Goal: Task Accomplishment & Management: Manage account settings

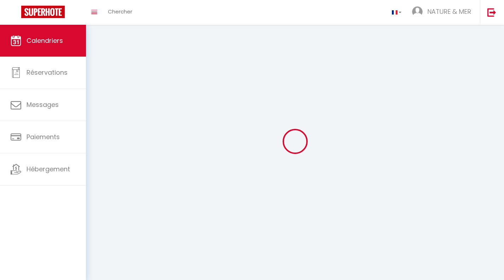
select select
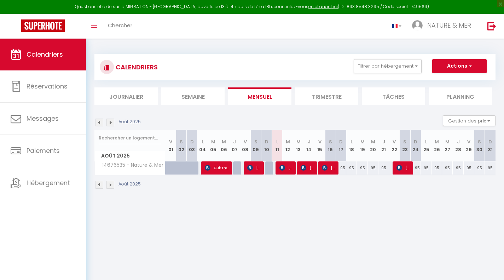
select select
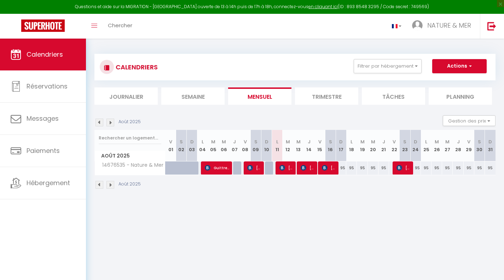
select select
click at [284, 167] on img at bounding box center [282, 168] width 6 height 6
select select "OK"
select select "KO"
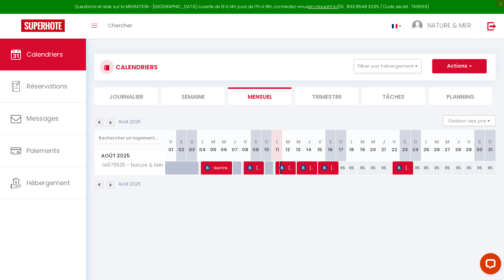
select select "0"
select select "1"
select select
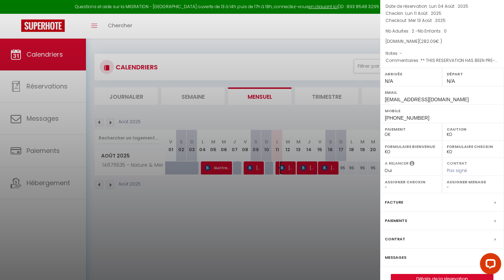
scroll to position [61, 0]
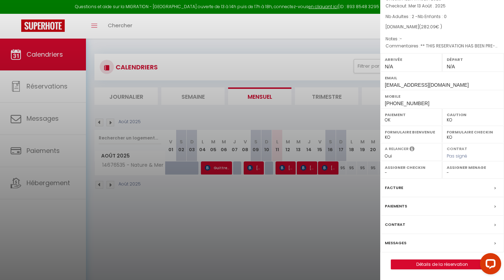
click at [396, 243] on label "Messages" at bounding box center [395, 242] width 22 height 7
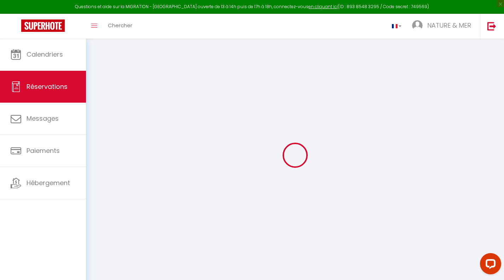
select select
checkbox input "false"
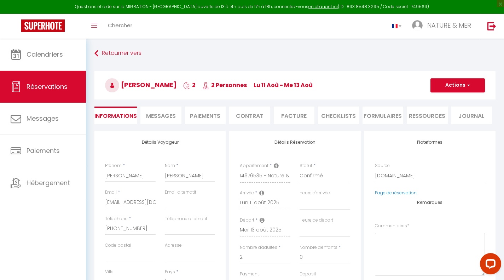
select select
checkbox input "false"
type textarea "** THIS RESERVATION HAS BEEN PRE-PAID ** BOOKING NOTE : Payment charge is EUR 3…"
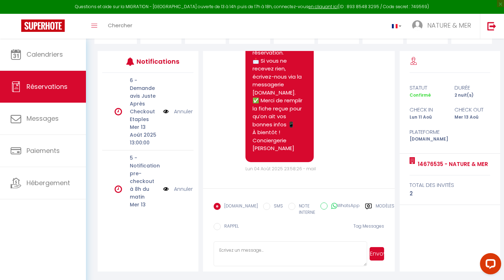
scroll to position [1389, 0]
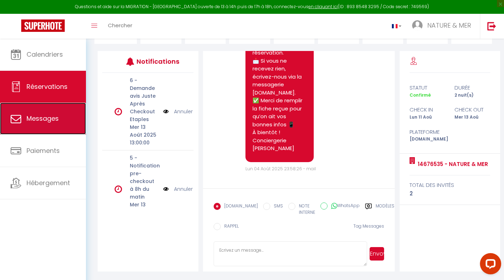
click at [36, 126] on link "Messages" at bounding box center [43, 118] width 86 height 32
select select "message"
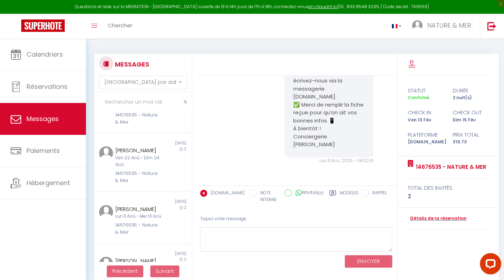
scroll to position [308, 0]
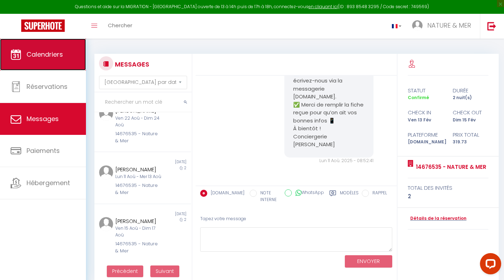
click at [36, 61] on link "Calendriers" at bounding box center [43, 55] width 86 height 32
